Goal: Communication & Community: Answer question/provide support

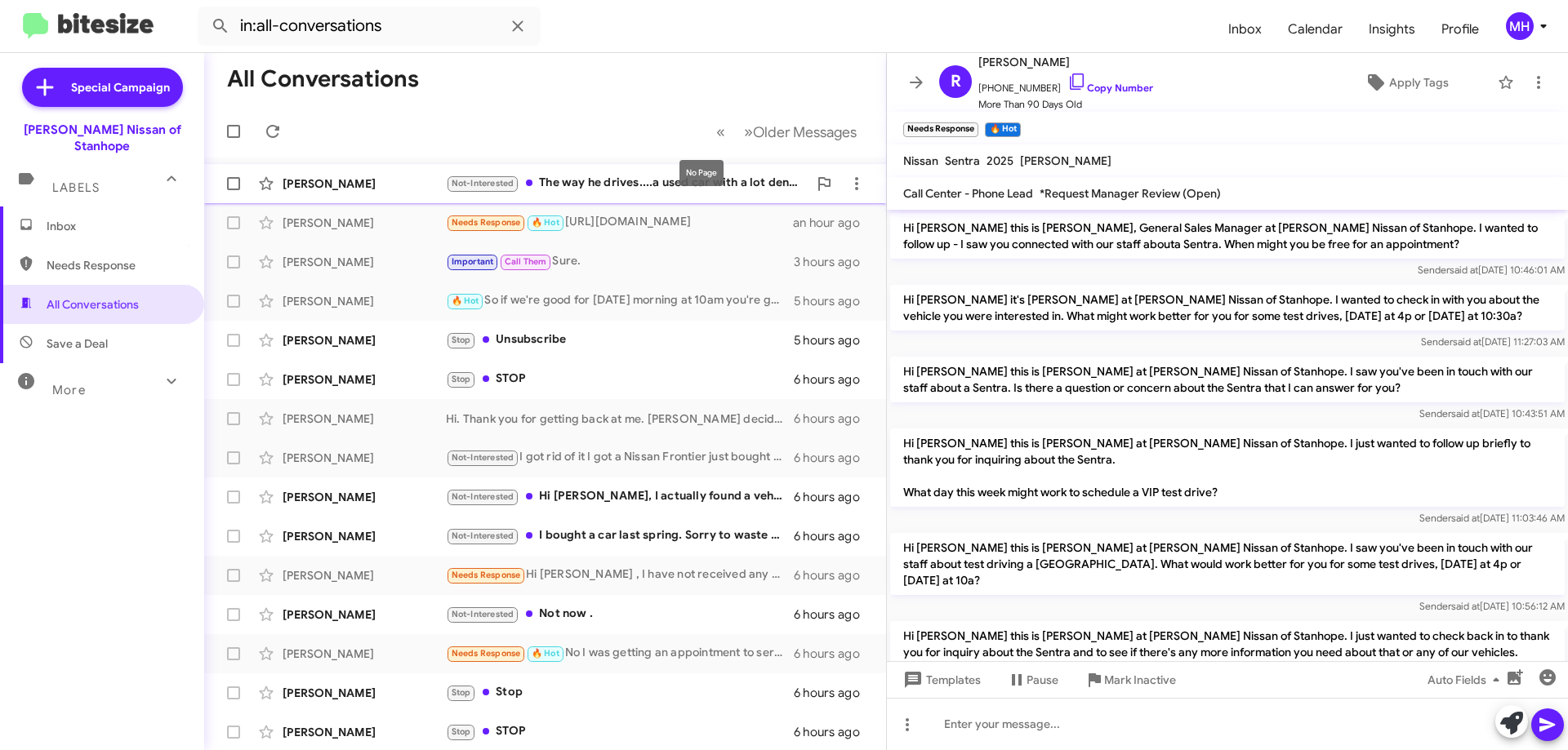
scroll to position [113, 0]
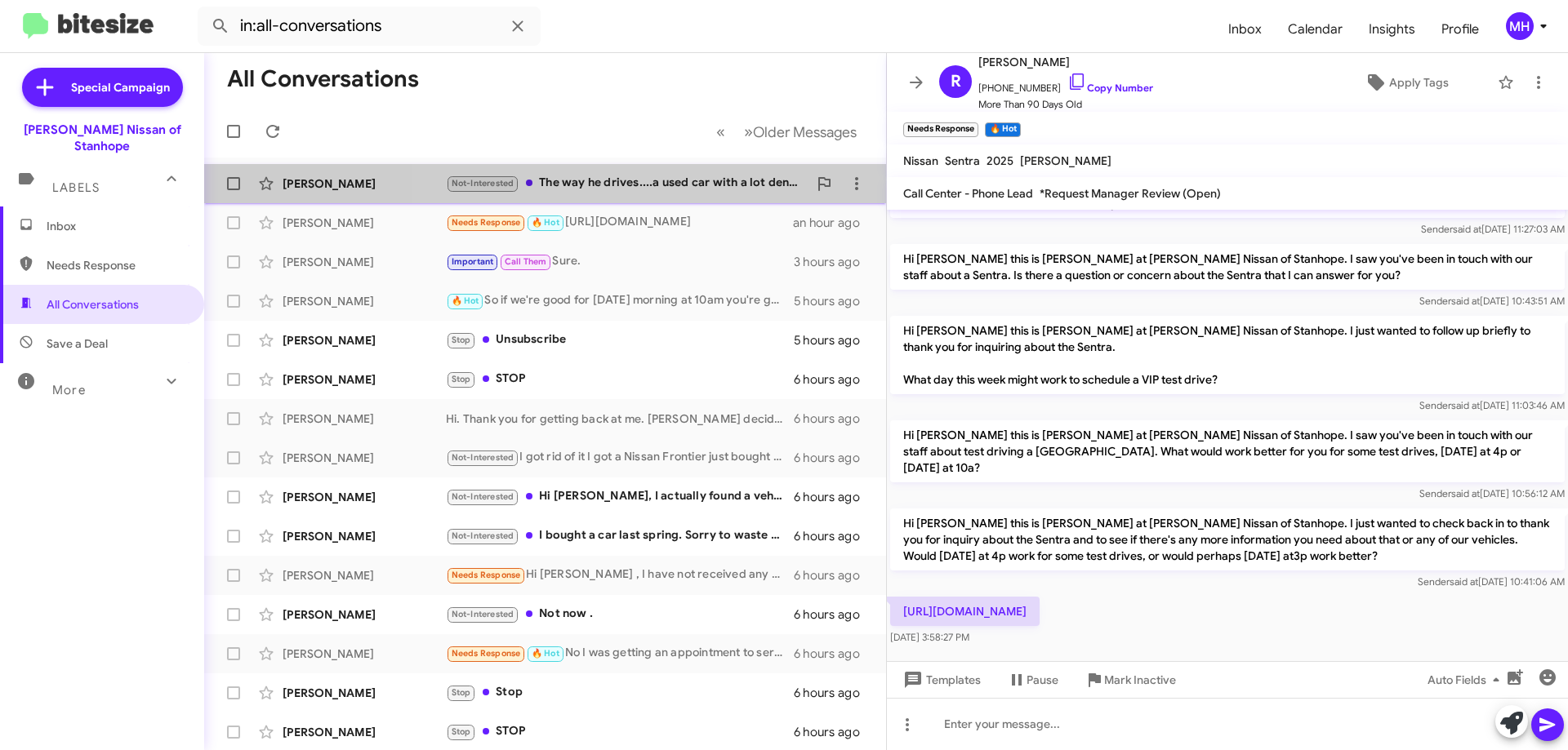
click at [657, 178] on div "Not-Interested The way he drives....a used car with a lot dents already 😂🤣😂" at bounding box center [627, 183] width 362 height 19
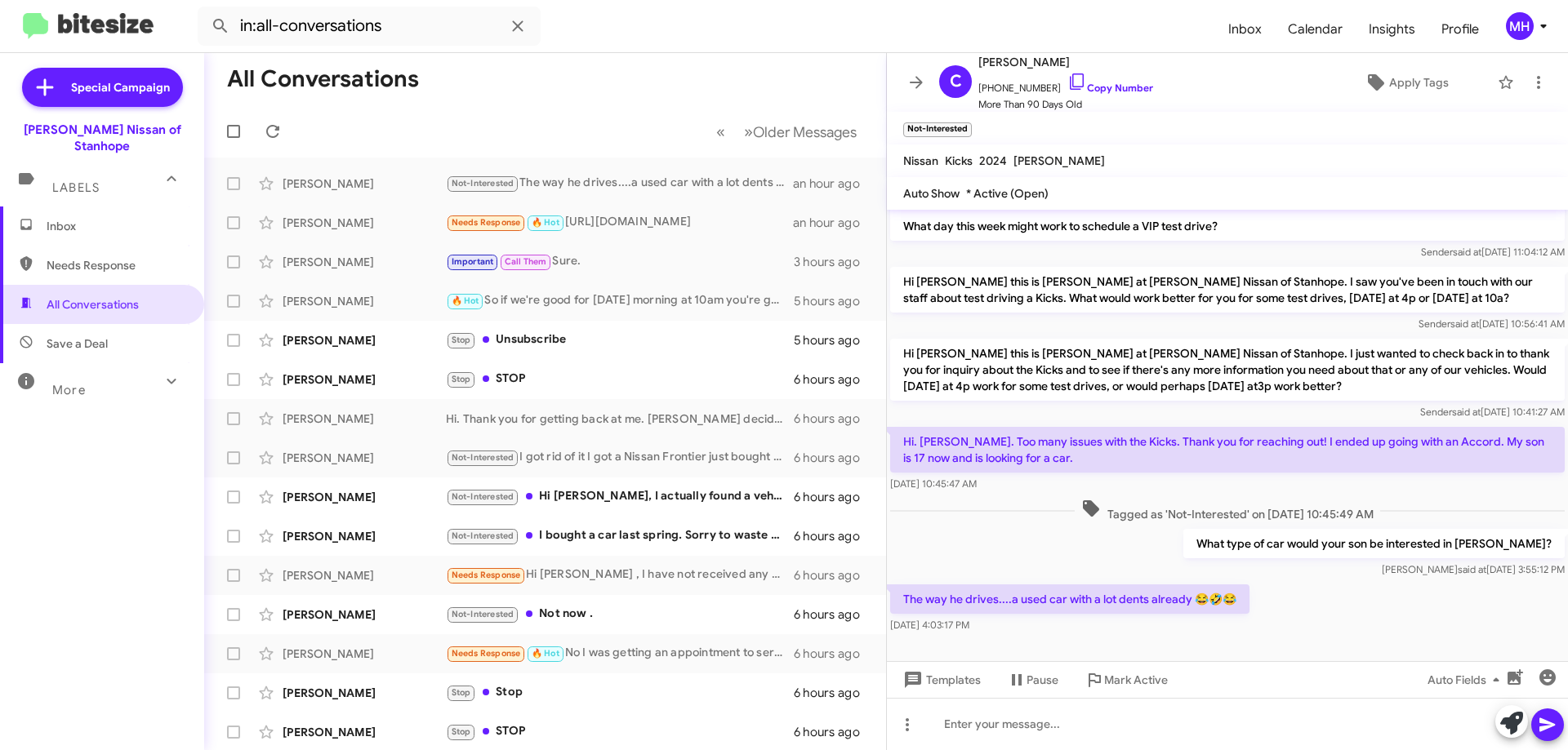
scroll to position [381, 0]
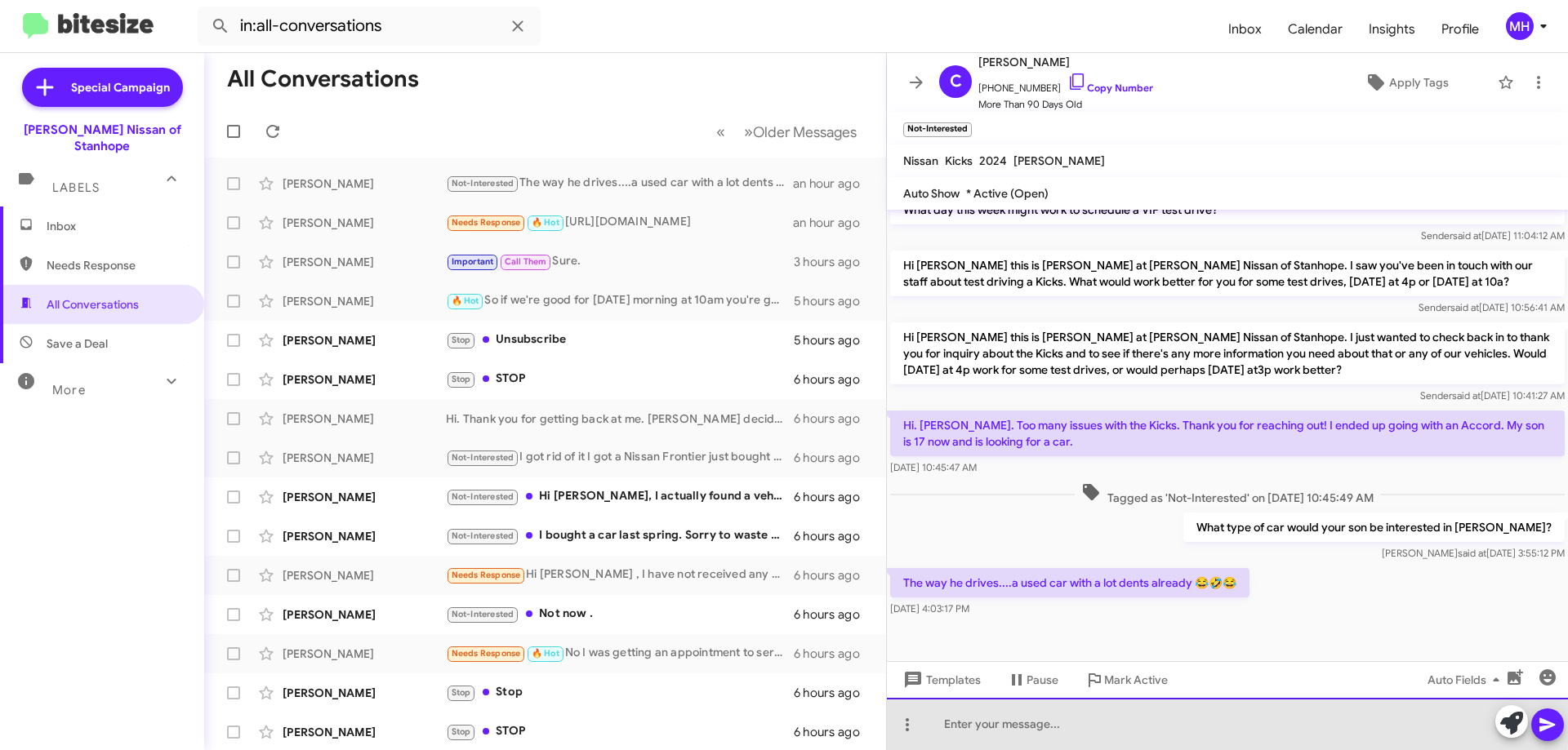
click at [991, 716] on div at bounding box center [1228, 723] width 681 height 52
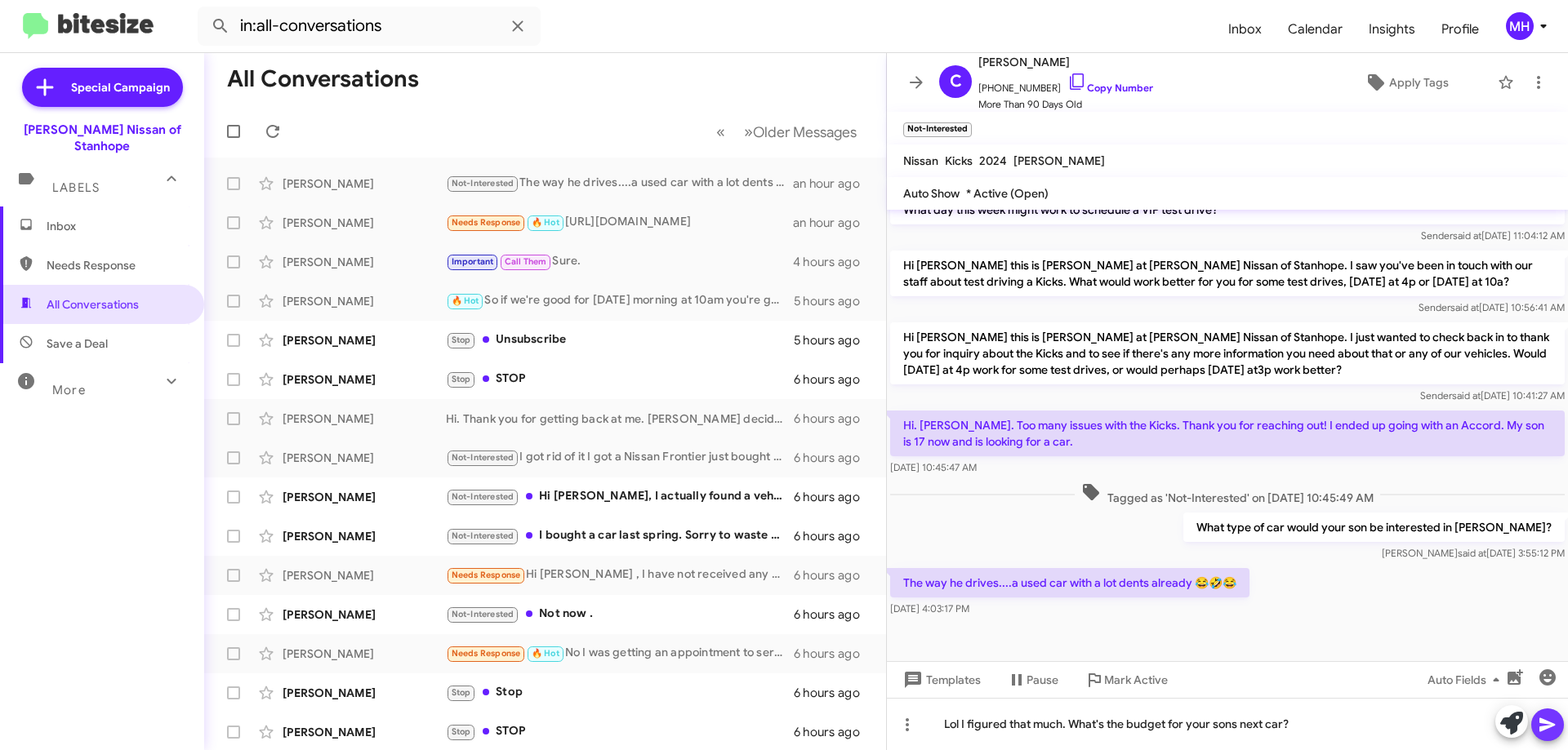
click at [1543, 722] on icon at bounding box center [1548, 725] width 16 height 14
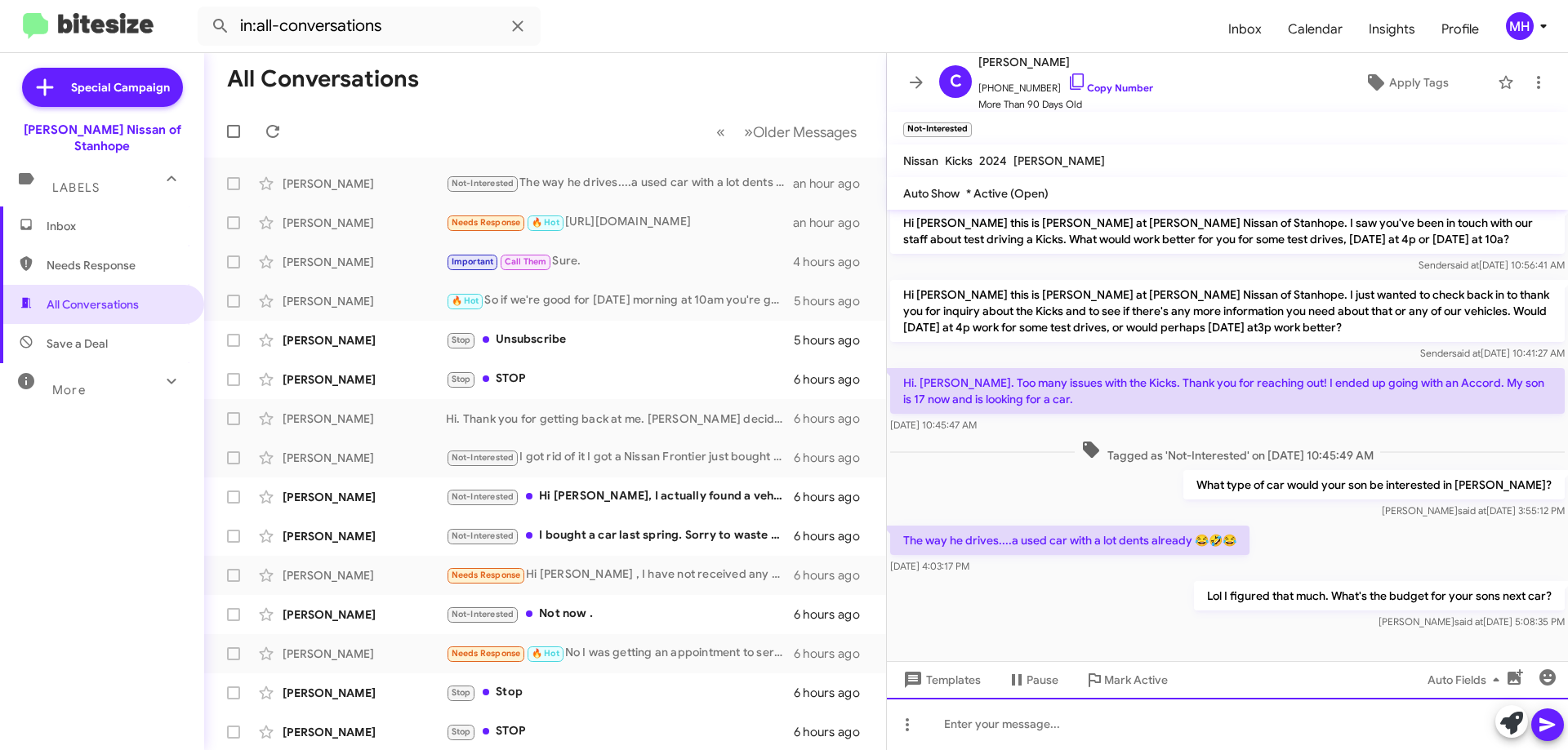
scroll to position [440, 0]
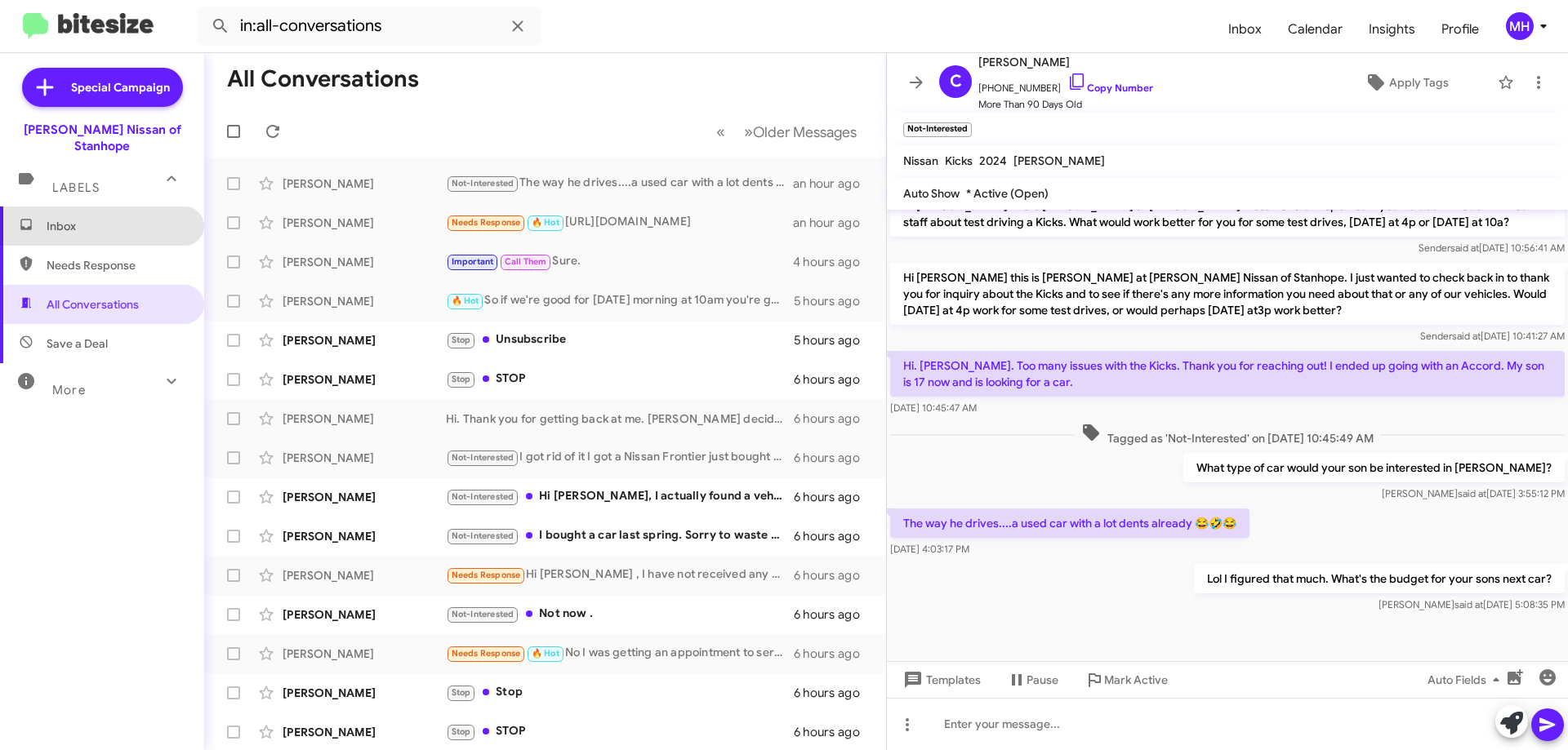
click at [105, 218] on span "Inbox" at bounding box center [116, 226] width 139 height 16
